Goal: Transaction & Acquisition: Purchase product/service

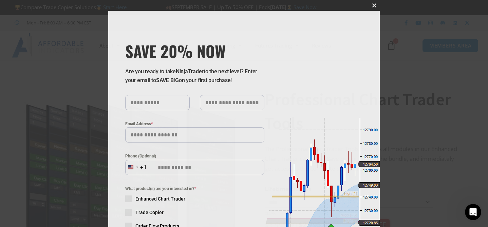
click at [375, 3] on span "SAVE 20% NOW popup" at bounding box center [374, 5] width 11 height 4
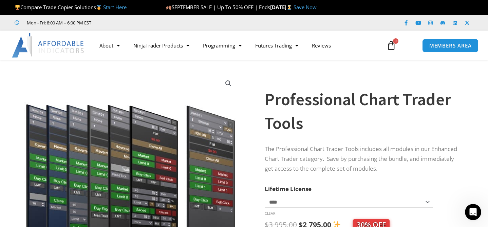
click at [192, 79] on img at bounding box center [130, 165] width 218 height 187
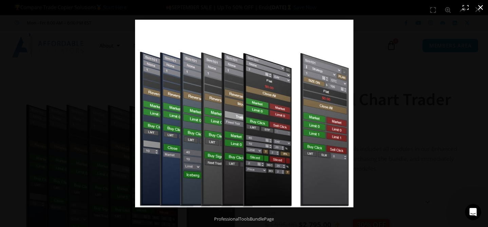
click at [119, 111] on div "Full screen image" at bounding box center [244, 113] width 488 height 227
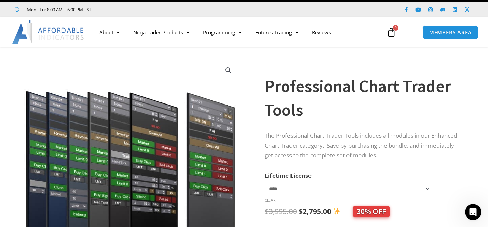
scroll to position [14, 0]
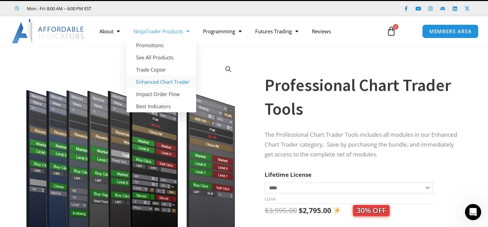
click at [160, 82] on link "Enhanced Chart Trader" at bounding box center [161, 82] width 70 height 12
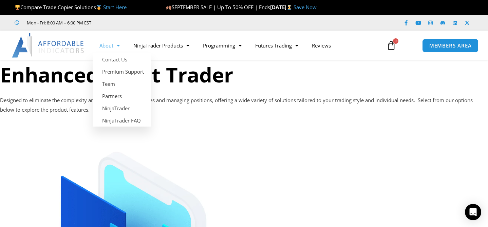
click at [119, 45] on span "Menu" at bounding box center [116, 46] width 6 height 12
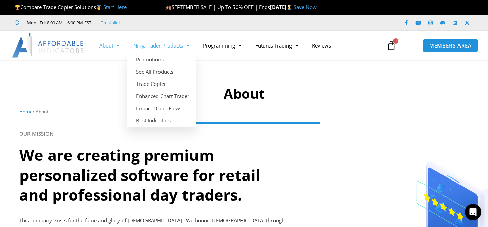
click at [186, 45] on span "Menu" at bounding box center [186, 46] width 6 height 12
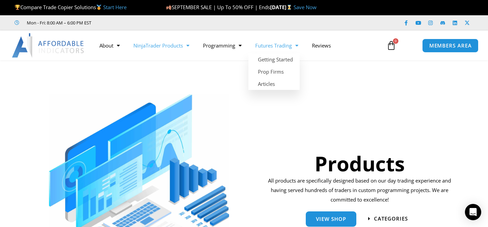
click at [297, 45] on span "Menu" at bounding box center [295, 46] width 6 height 12
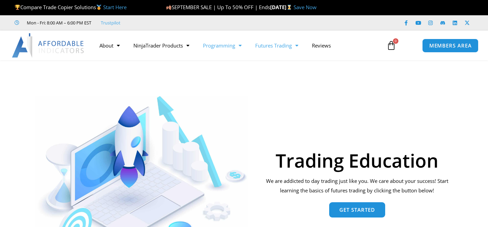
click at [238, 46] on span "Menu" at bounding box center [238, 46] width 6 height 12
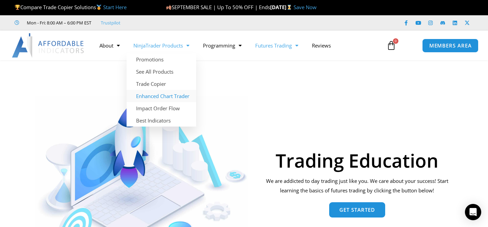
click at [159, 95] on link "Enhanced Chart Trader" at bounding box center [161, 96] width 70 height 12
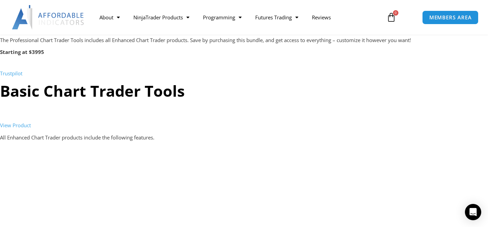
scroll to position [704, 0]
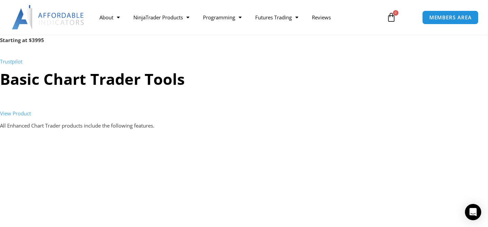
click at [25, 114] on link "View Product" at bounding box center [15, 113] width 31 height 7
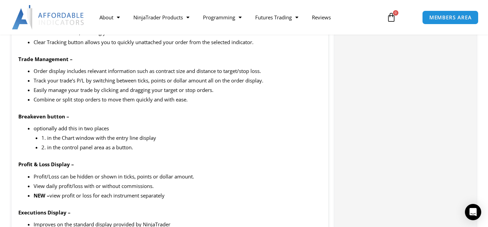
scroll to position [673, 0]
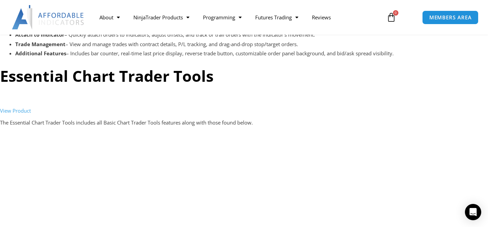
scroll to position [1097, 0]
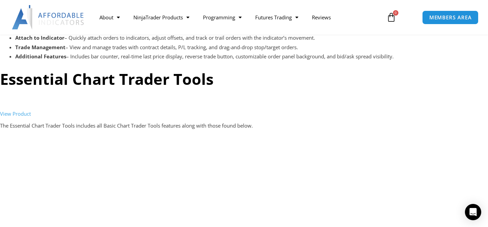
click at [22, 114] on link "View Product" at bounding box center [15, 113] width 31 height 7
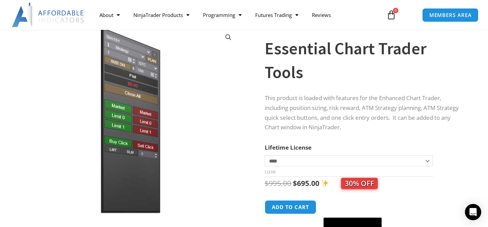
scroll to position [45, 0]
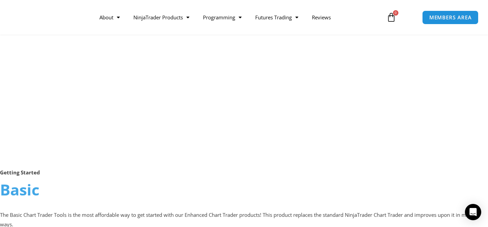
scroll to position [247, 0]
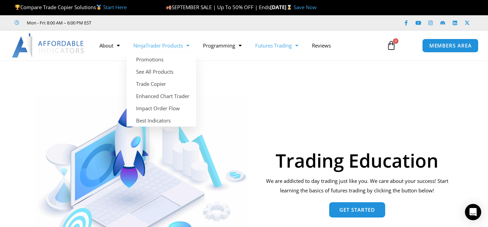
click at [191, 45] on link "NinjaTrader Products" at bounding box center [161, 46] width 70 height 16
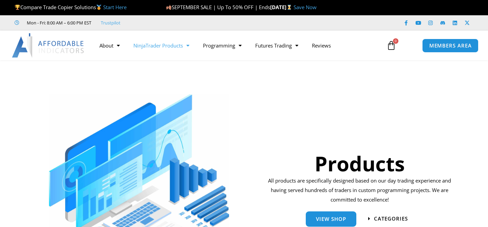
click at [189, 45] on span "Menu" at bounding box center [186, 46] width 6 height 12
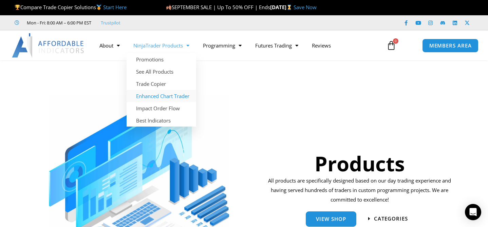
click at [158, 96] on link "Enhanced Chart Trader" at bounding box center [161, 96] width 70 height 12
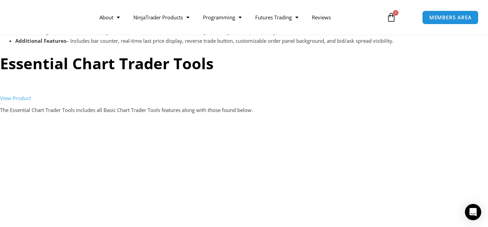
scroll to position [1111, 0]
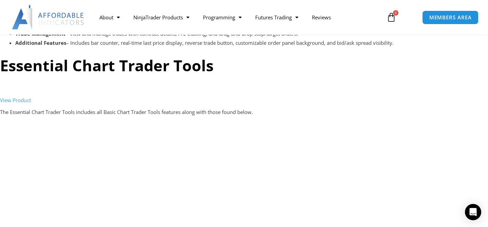
click at [24, 101] on link "View Product" at bounding box center [15, 100] width 31 height 7
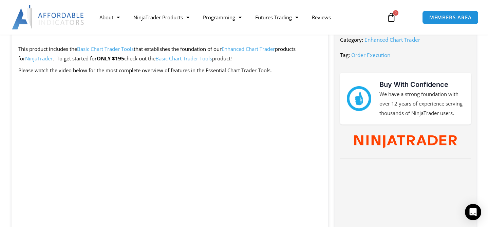
scroll to position [289, 0]
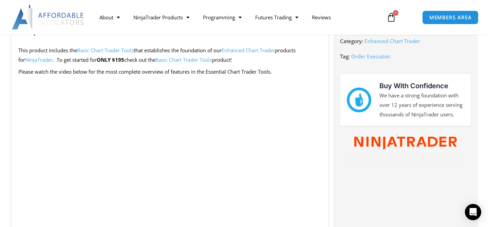
click at [261, 51] on link "Enhanced Chart Trader" at bounding box center [247, 50] width 53 height 7
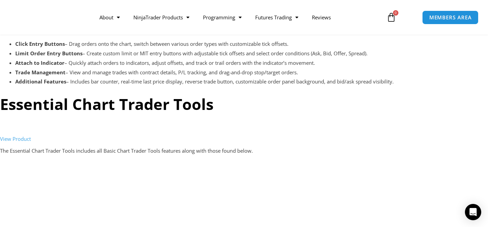
scroll to position [1065, 0]
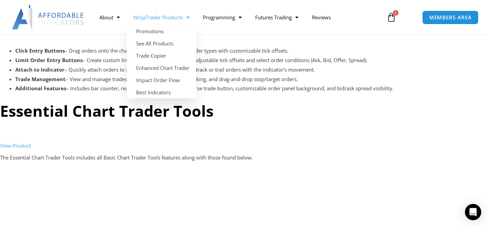
click at [191, 17] on link "NinjaTrader Products" at bounding box center [161, 17] width 70 height 16
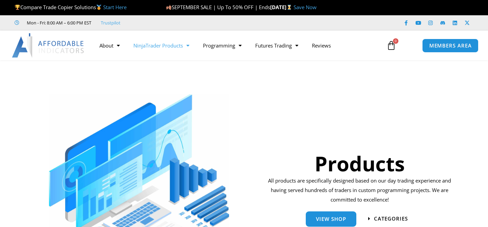
click at [189, 45] on span "Menu" at bounding box center [186, 46] width 6 height 12
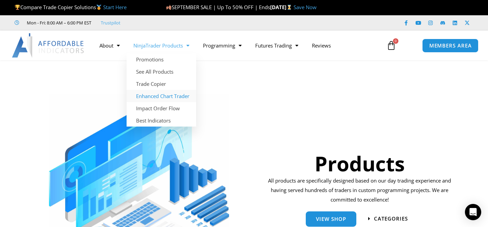
click at [160, 96] on link "Enhanced Chart Trader" at bounding box center [161, 96] width 70 height 12
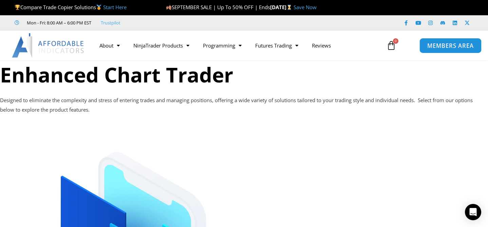
click at [443, 46] on span "MEMBERS AREA" at bounding box center [450, 46] width 46 height 6
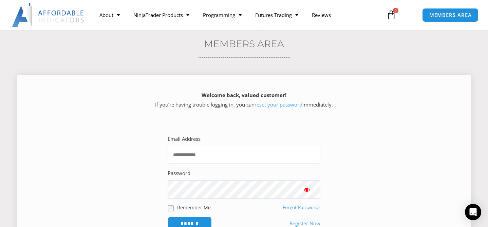
scroll to position [58, 0]
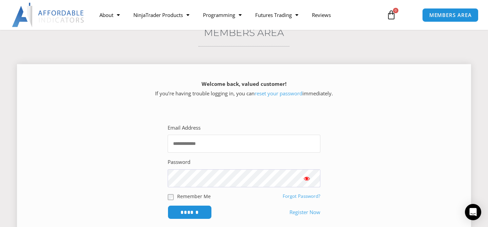
click at [243, 145] on input "Email Address" at bounding box center [243, 144] width 153 height 18
type input "**********"
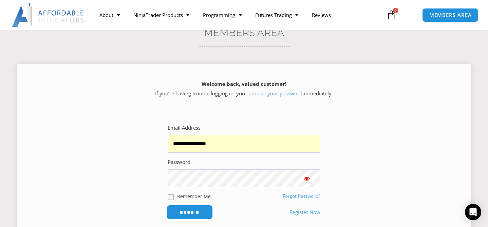
click at [193, 213] on input "******" at bounding box center [189, 212] width 46 height 15
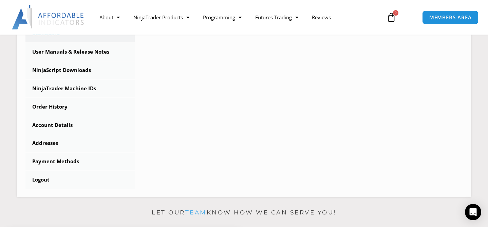
scroll to position [207, 0]
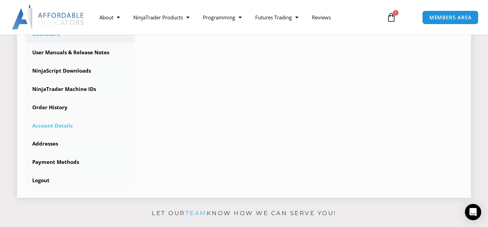
click at [62, 124] on link "Account Details" at bounding box center [79, 126] width 109 height 18
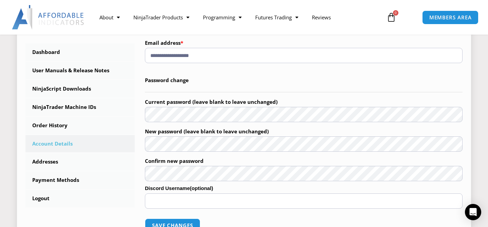
scroll to position [183, 0]
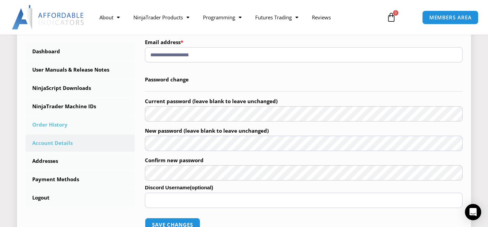
click at [64, 126] on link "Order History" at bounding box center [79, 125] width 109 height 18
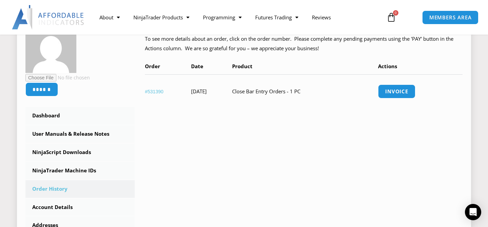
scroll to position [119, 0]
click at [155, 91] on link "#531390" at bounding box center [154, 90] width 19 height 5
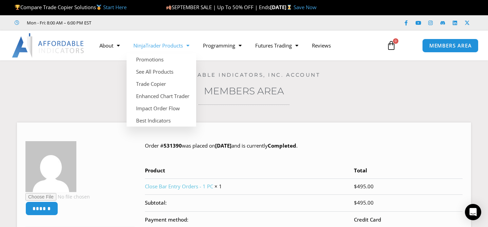
click at [178, 45] on link "NinjaTrader Products" at bounding box center [161, 46] width 70 height 16
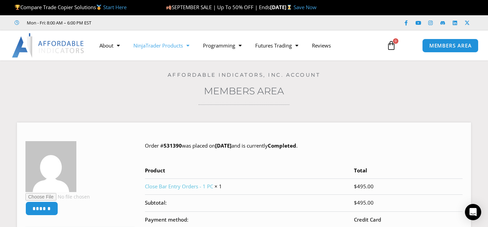
click at [182, 45] on link "NinjaTrader Products" at bounding box center [161, 46] width 70 height 16
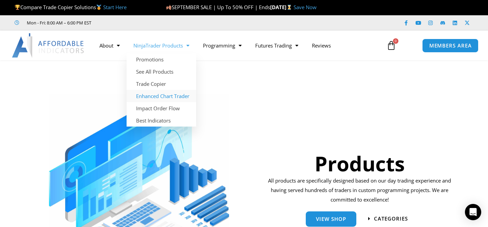
click at [157, 96] on link "Enhanced Chart Trader" at bounding box center [161, 96] width 70 height 12
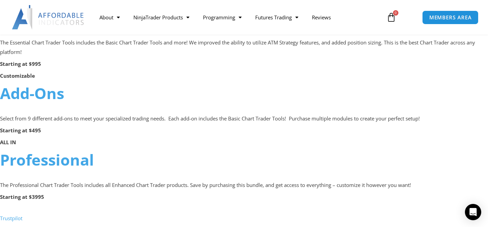
scroll to position [536, 0]
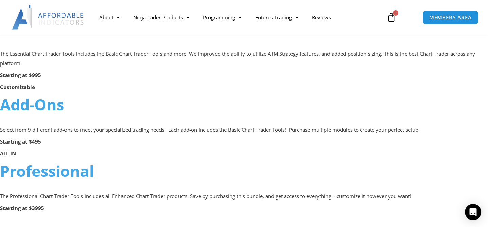
click at [42, 104] on link "Add-Ons" at bounding box center [32, 104] width 64 height 21
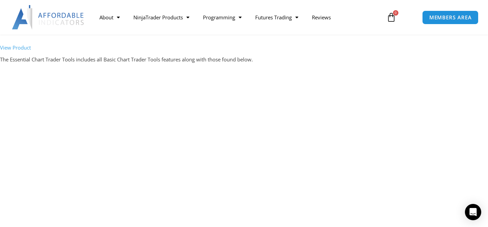
scroll to position [1150, 0]
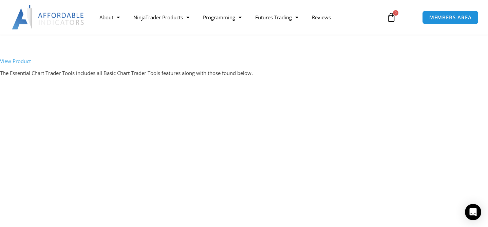
click at [25, 62] on link "View Product" at bounding box center [15, 61] width 31 height 7
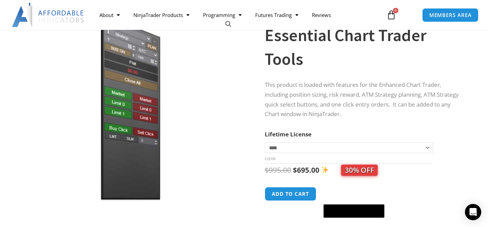
scroll to position [57, 0]
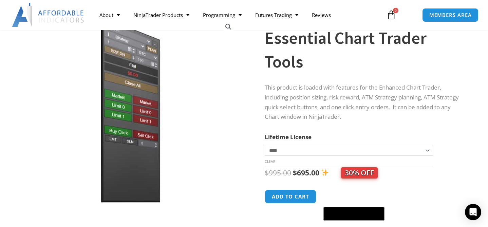
click at [428, 150] on select "**********" at bounding box center [348, 150] width 168 height 11
click at [264, 145] on select "**********" at bounding box center [348, 150] width 168 height 11
click at [418, 130] on div "**********" at bounding box center [363, 123] width 198 height 248
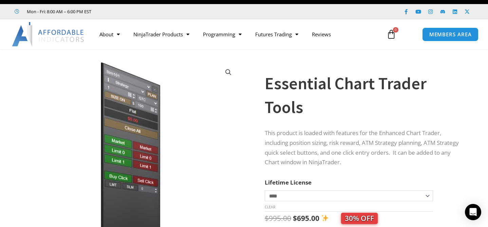
scroll to position [0, 0]
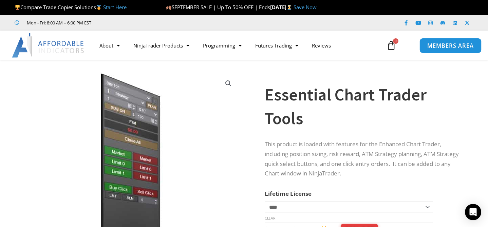
click at [445, 45] on span "MEMBERS AREA" at bounding box center [450, 46] width 46 height 6
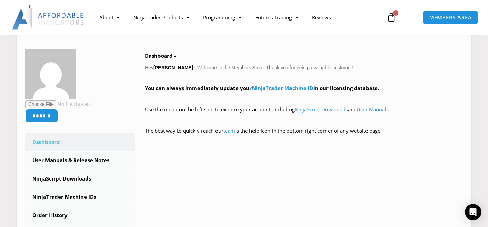
scroll to position [113, 0]
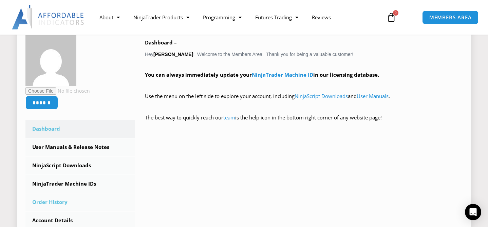
click at [53, 202] on link "Order History" at bounding box center [79, 202] width 109 height 18
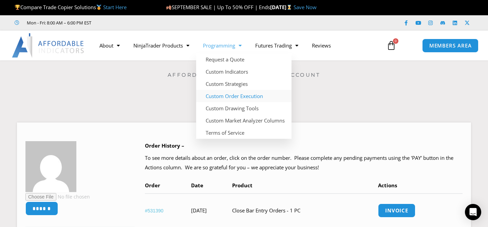
click at [238, 97] on link "Custom Order Execution" at bounding box center [243, 96] width 95 height 12
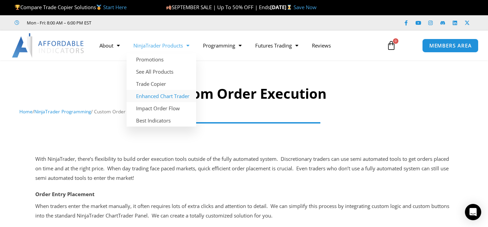
click at [150, 96] on link "Enhanced Chart Trader" at bounding box center [161, 96] width 70 height 12
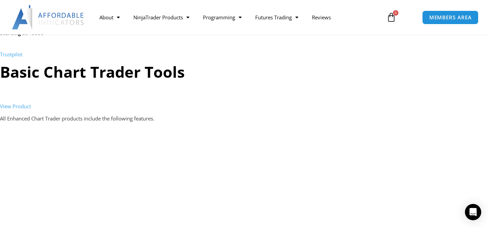
scroll to position [716, 0]
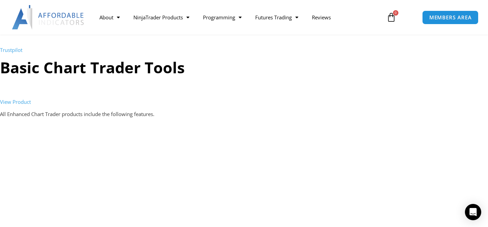
click at [24, 103] on link "View Product" at bounding box center [15, 101] width 31 height 7
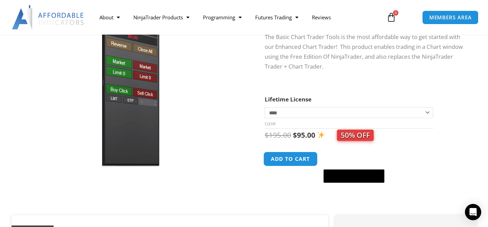
click at [286, 159] on button "Add to cart" at bounding box center [290, 159] width 54 height 15
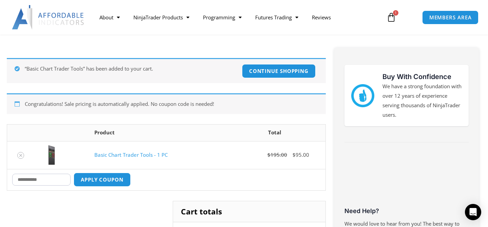
scroll to position [96, 0]
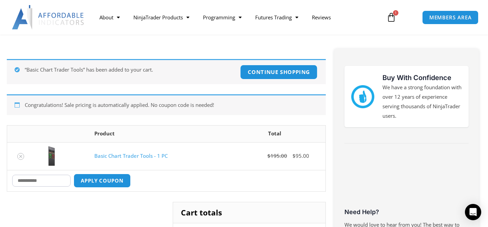
click at [257, 69] on link "Continue shopping" at bounding box center [278, 72] width 77 height 15
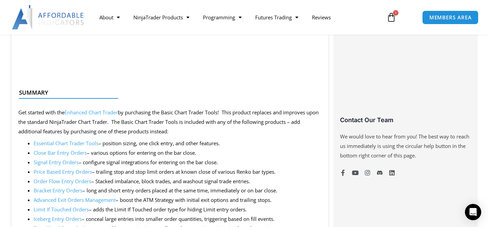
scroll to position [459, 0]
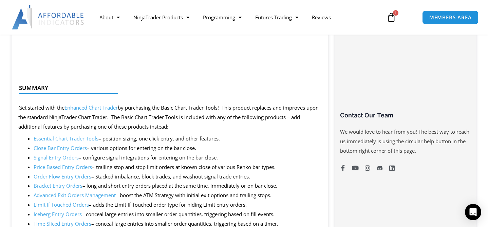
click at [66, 148] on link "Close Bar Entry Orders" at bounding box center [60, 147] width 53 height 7
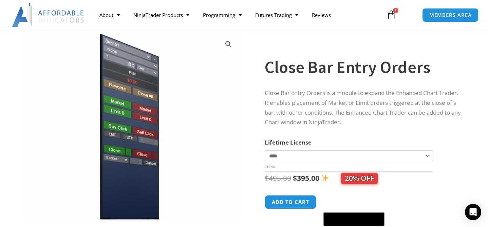
scroll to position [35, 0]
